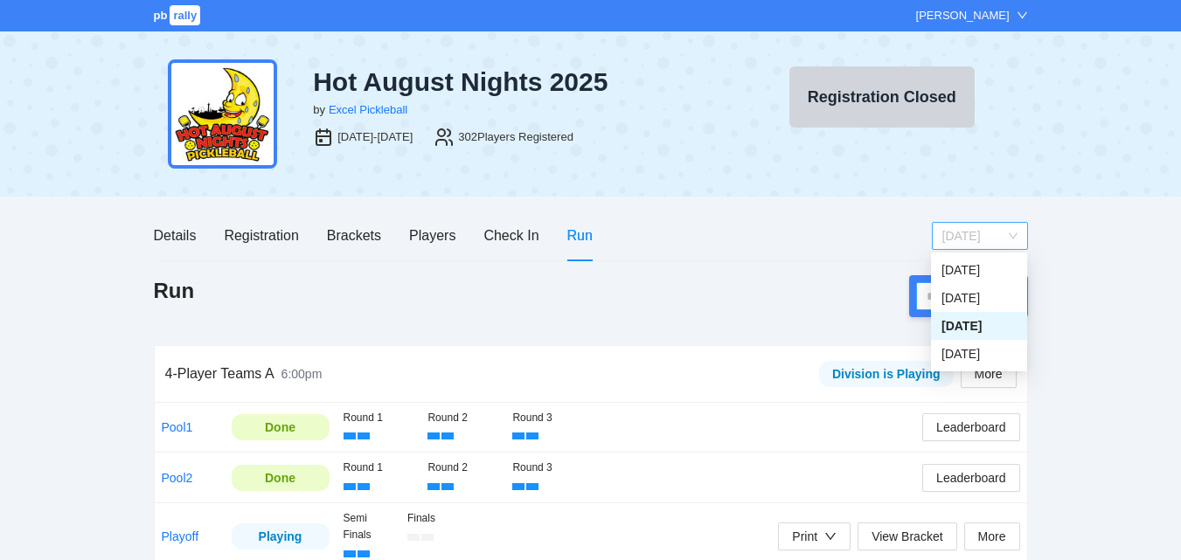
click at [983, 234] on span "[DATE]" at bounding box center [979, 236] width 75 height 26
click at [964, 351] on div "[DATE]" at bounding box center [979, 353] width 75 height 19
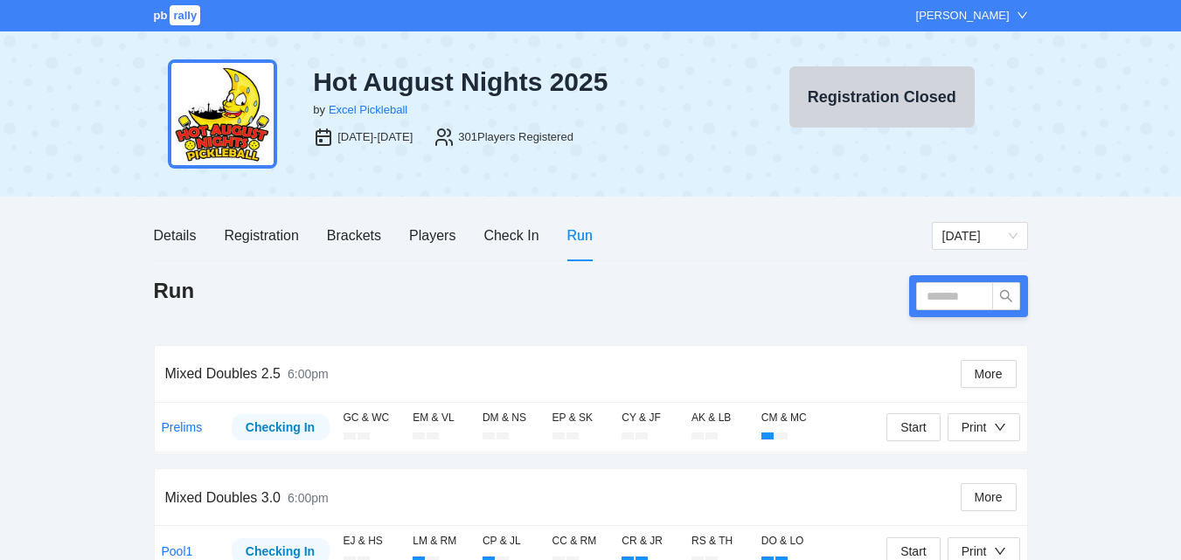
click at [166, 19] on span "pb" at bounding box center [161, 15] width 14 height 13
